Goal: Ask a question

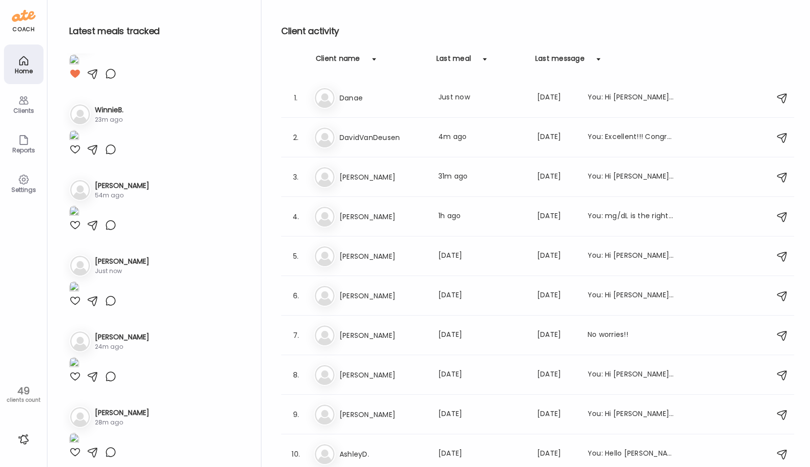
scroll to position [395, 0]
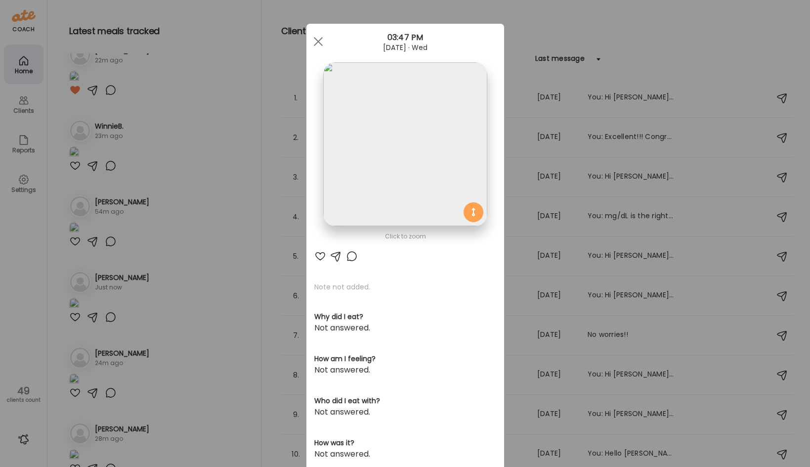
click at [350, 256] on div at bounding box center [352, 256] width 12 height 12
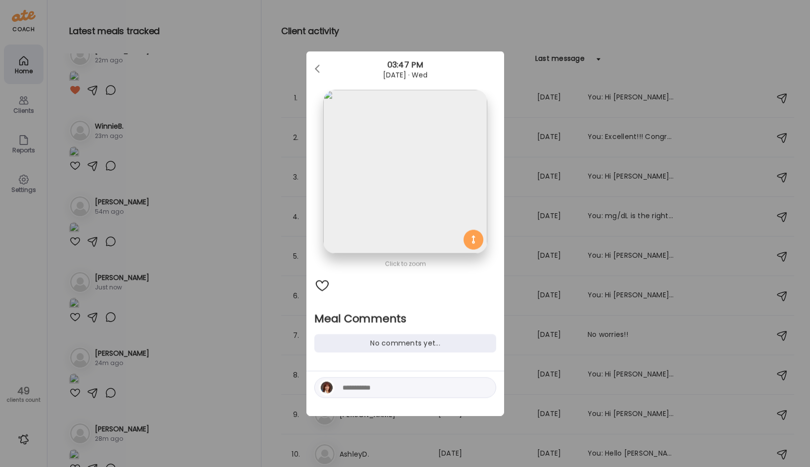
click at [379, 392] on textarea at bounding box center [409, 388] width 133 height 12
type textarea "**********"
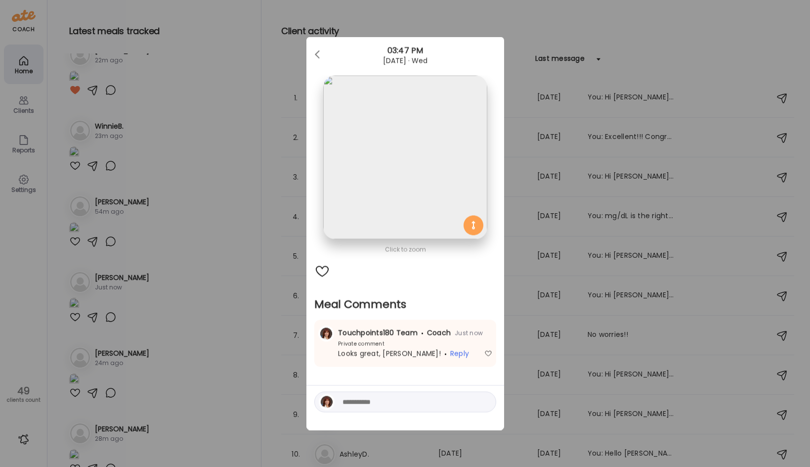
click at [215, 355] on div "Ate Coach Dashboard Wahoo! It’s official Take a moment to set up your Coach Pro…" at bounding box center [405, 233] width 810 height 467
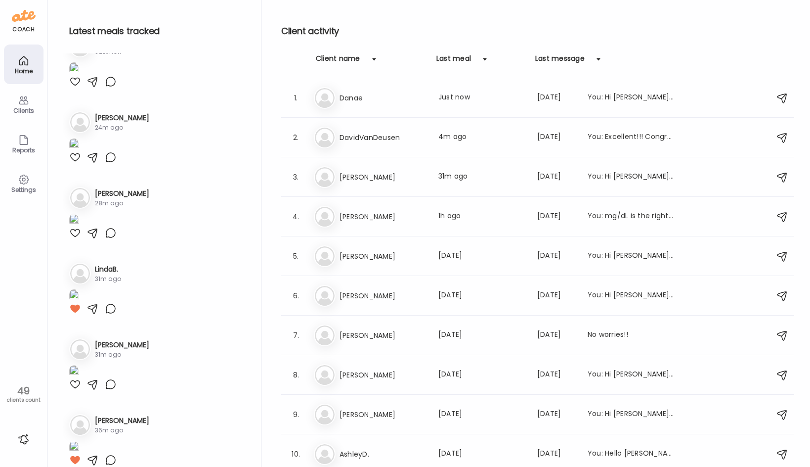
scroll to position [643, 0]
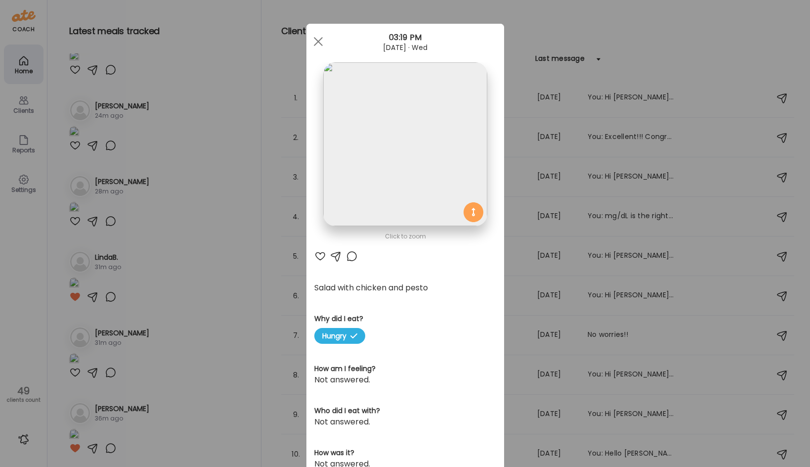
click at [403, 184] on img at bounding box center [405, 144] width 164 height 164
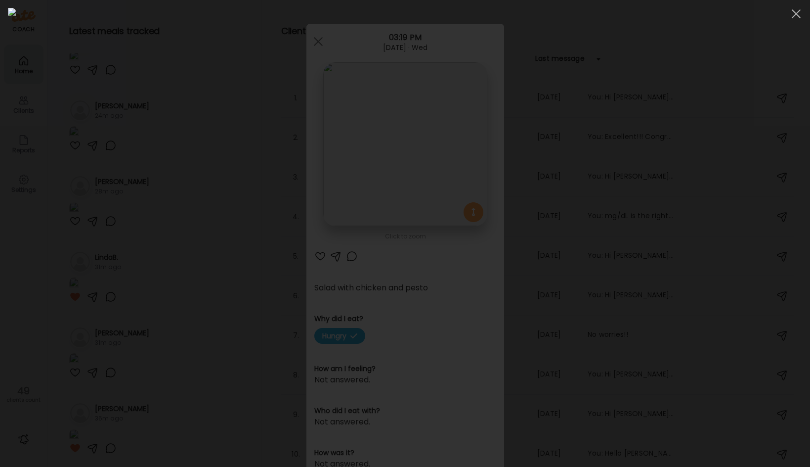
click at [103, 328] on div at bounding box center [405, 233] width 794 height 451
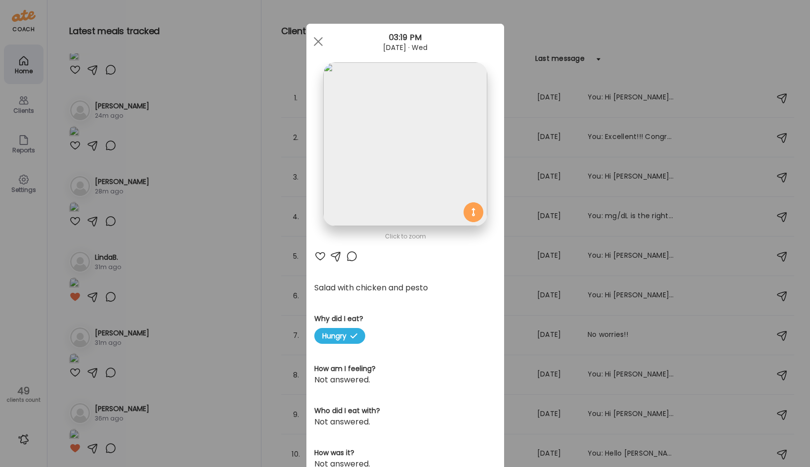
click at [346, 255] on div at bounding box center [352, 256] width 12 height 12
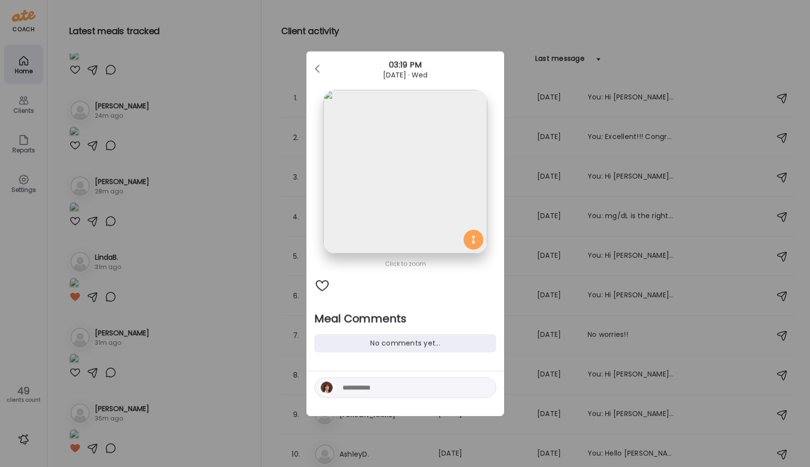
click at [375, 387] on textarea at bounding box center [409, 388] width 133 height 12
type textarea "********"
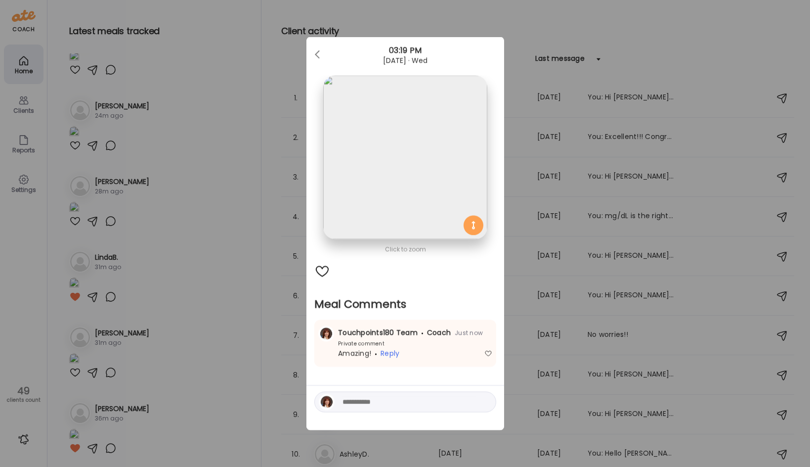
click at [207, 340] on div "Ate Coach Dashboard Wahoo! It’s official Take a moment to set up your Coach Pro…" at bounding box center [405, 233] width 810 height 467
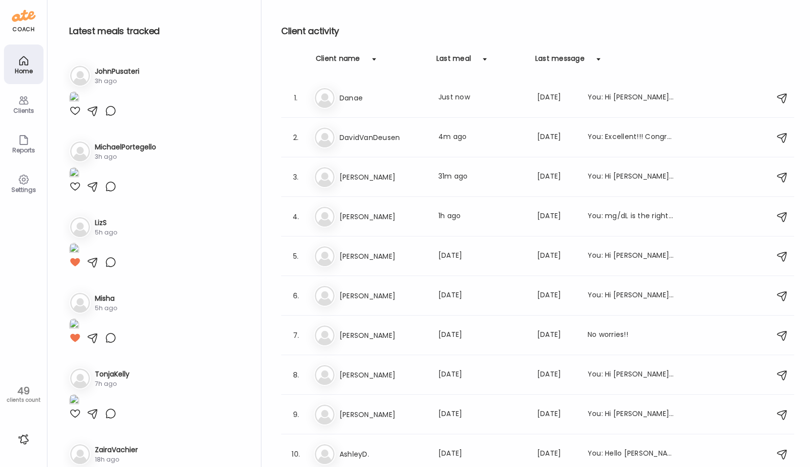
scroll to position [1483, 0]
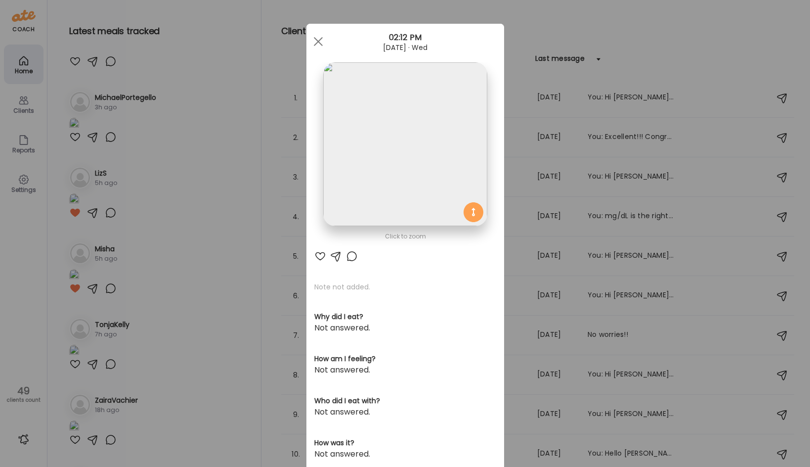
click at [428, 162] on img at bounding box center [405, 144] width 164 height 164
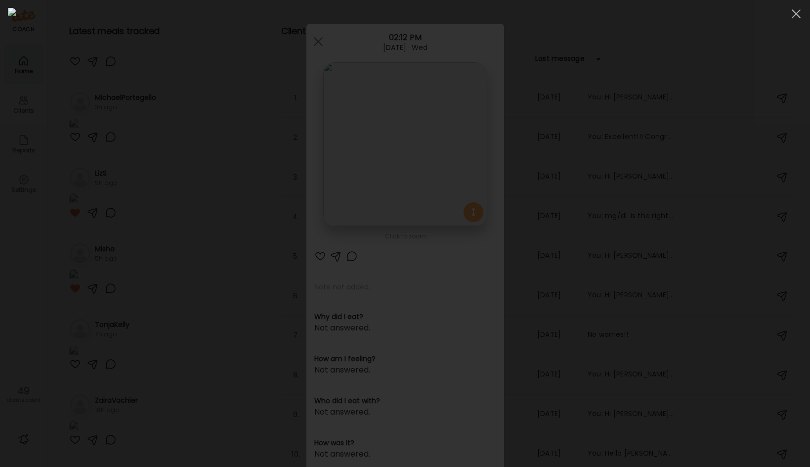
click at [119, 306] on div at bounding box center [405, 233] width 794 height 451
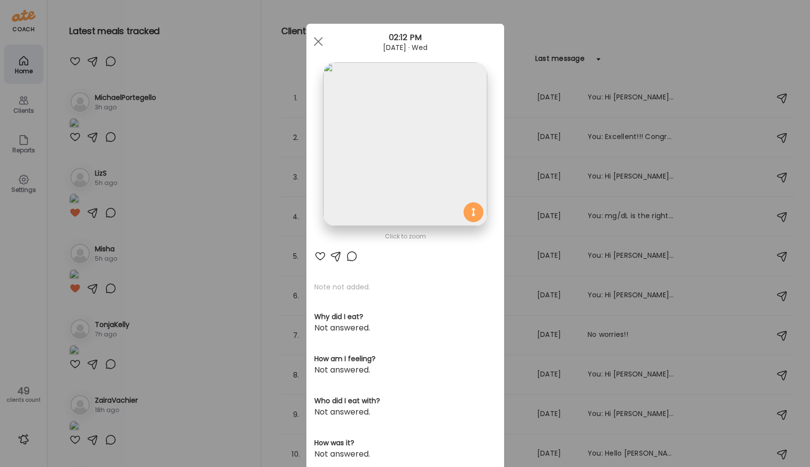
click at [320, 255] on div at bounding box center [320, 256] width 12 height 12
click at [221, 195] on div "Ate Coach Dashboard Wahoo! It’s official Take a moment to set up your Coach Pro…" at bounding box center [405, 233] width 810 height 467
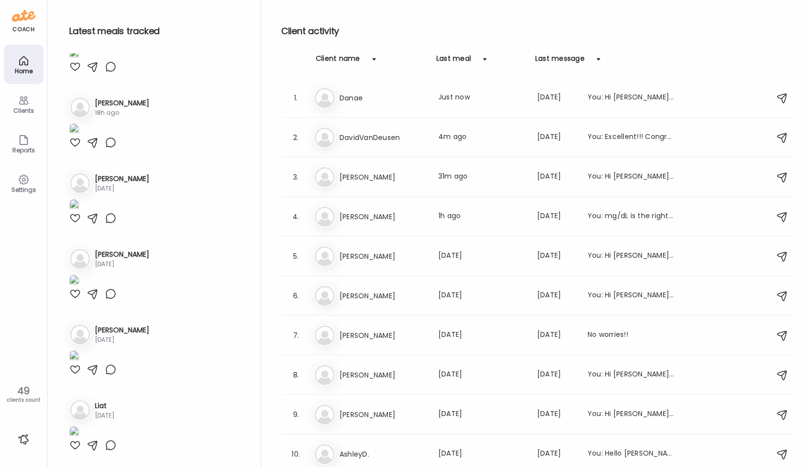
scroll to position [1928, 0]
